Goal: Task Accomplishment & Management: Use online tool/utility

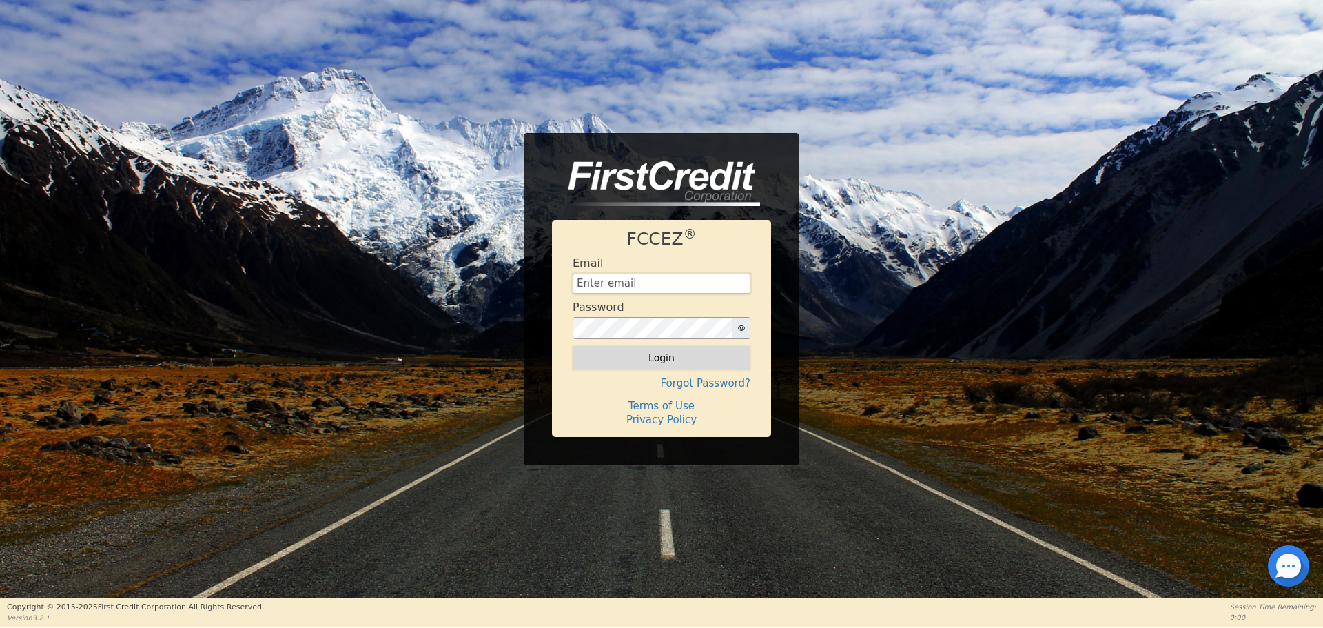
type input "[PERSON_NAME][EMAIL_ADDRESS][PERSON_NAME][DOMAIN_NAME]"
click at [672, 354] on button "Login" at bounding box center [662, 357] width 178 height 23
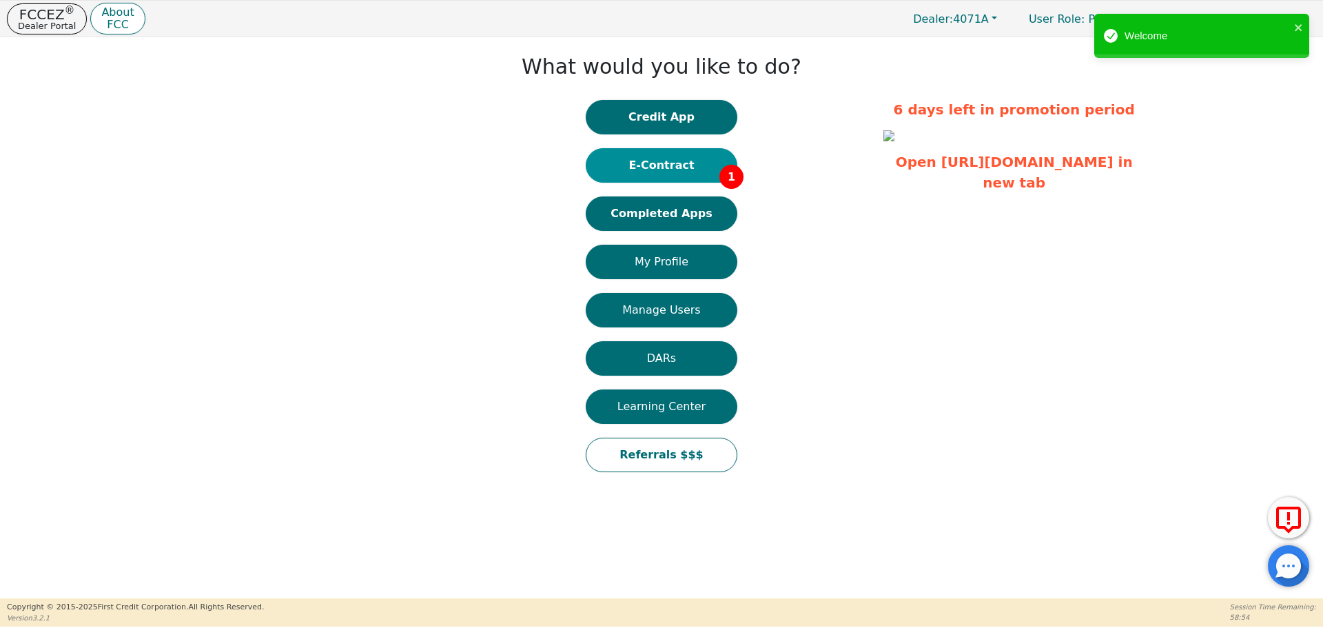
click at [676, 161] on button "E-Contract 1" at bounding box center [662, 165] width 152 height 34
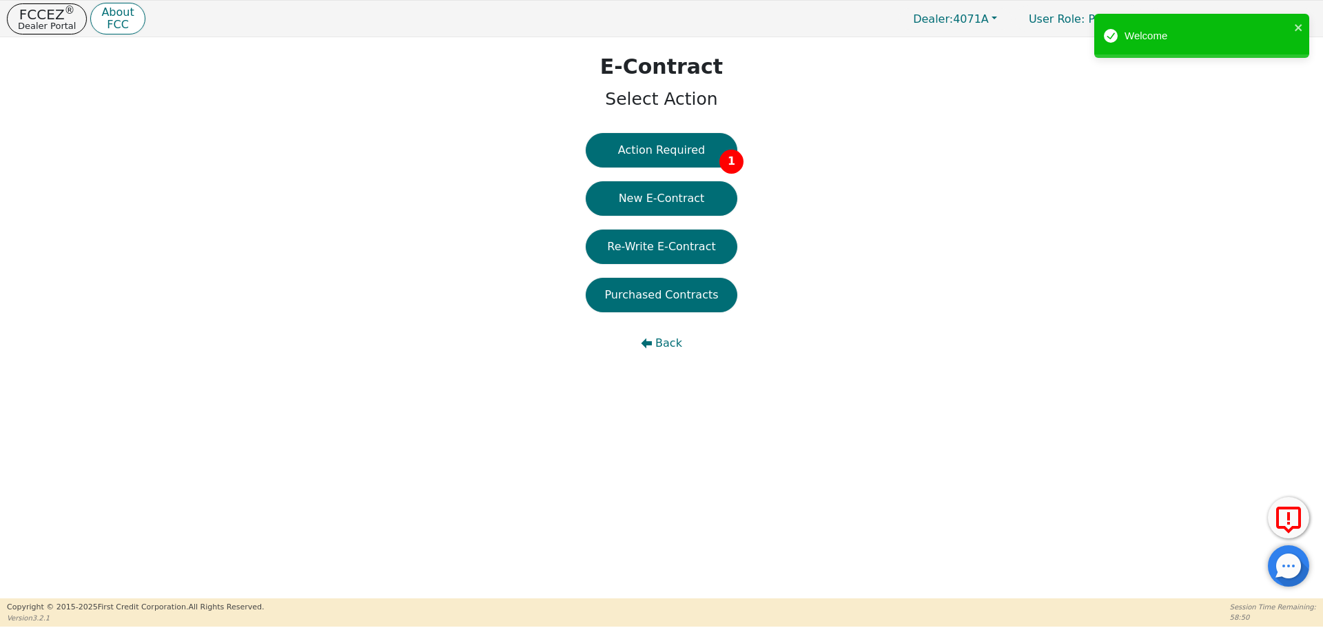
click at [681, 148] on button "Action Required 1" at bounding box center [662, 150] width 152 height 34
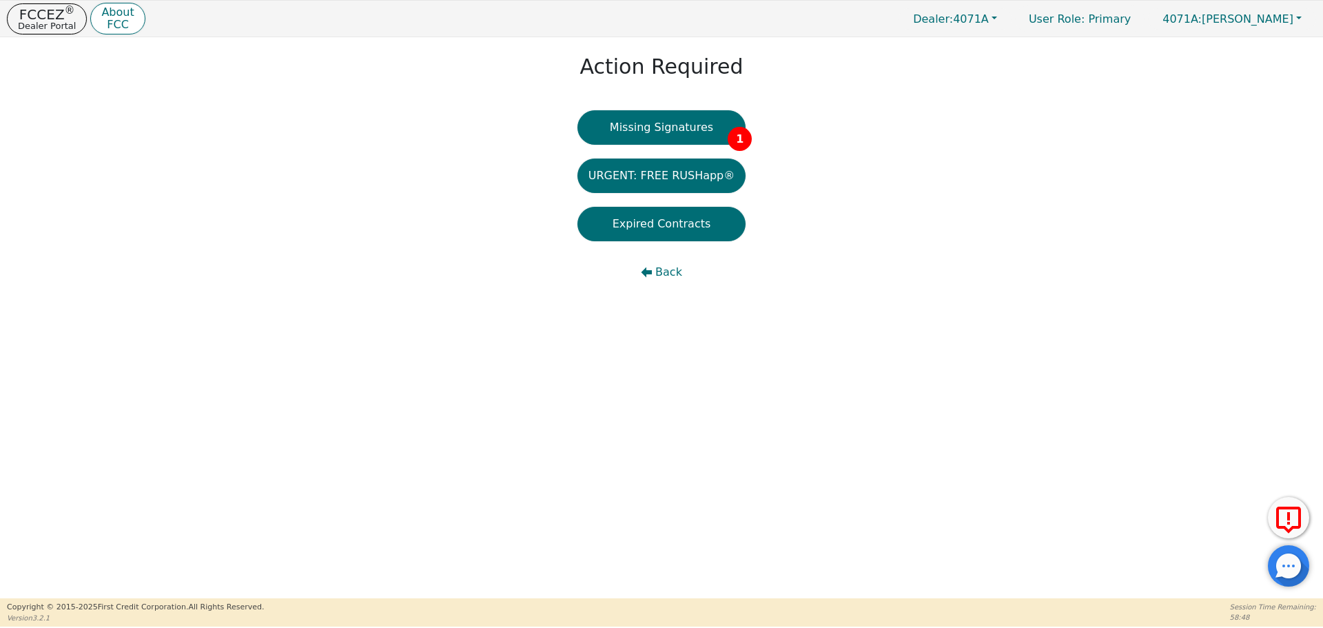
click at [684, 122] on button "Missing Signatures 1" at bounding box center [662, 127] width 169 height 34
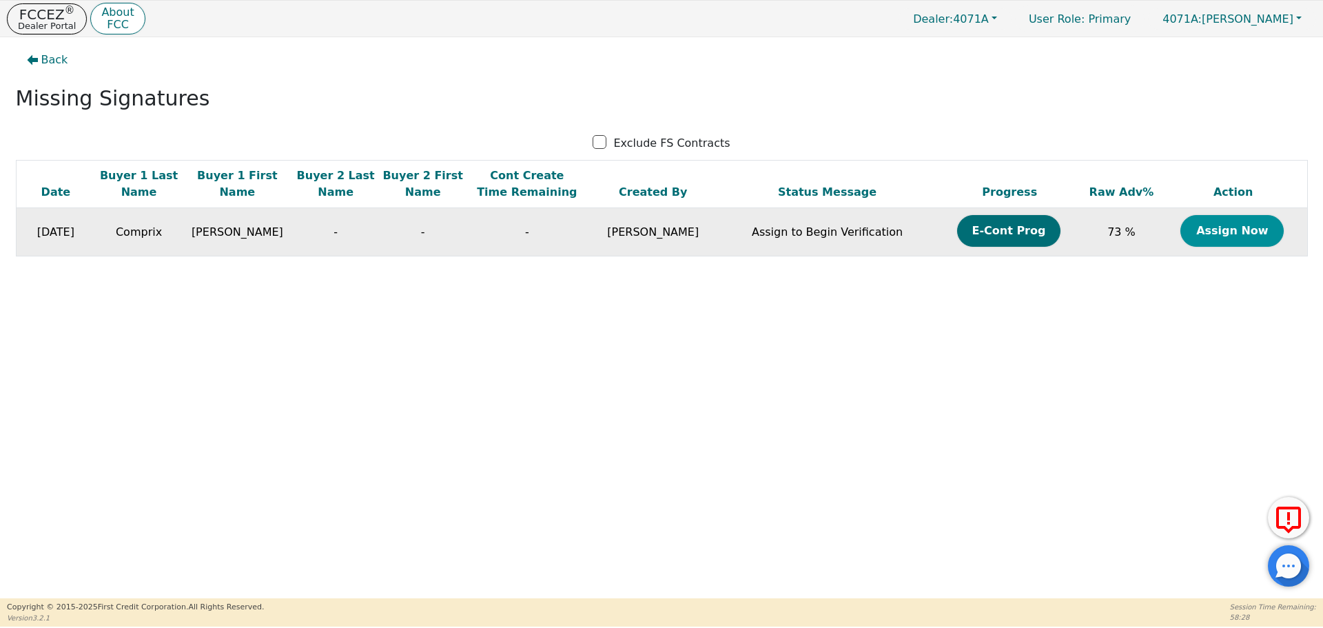
click at [1236, 223] on button "Assign Now" at bounding box center [1232, 231] width 103 height 32
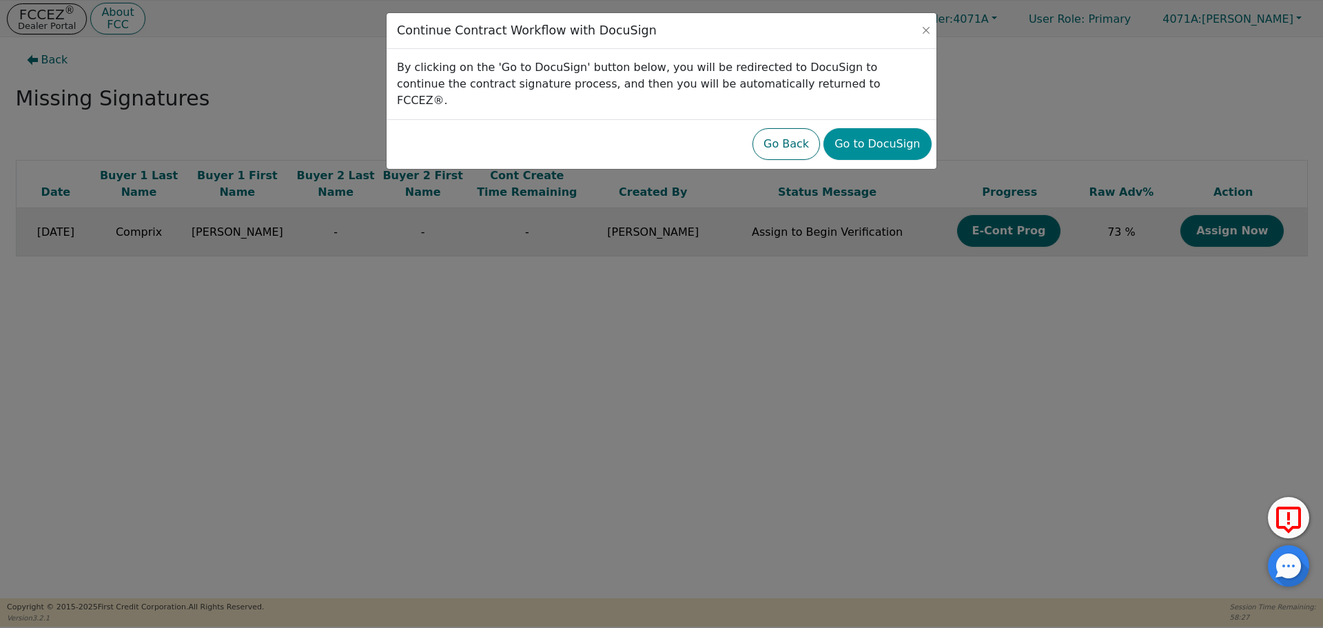
click at [877, 128] on button "Go to DocuSign" at bounding box center [878, 144] width 108 height 32
